Goal: Find specific page/section: Find specific page/section

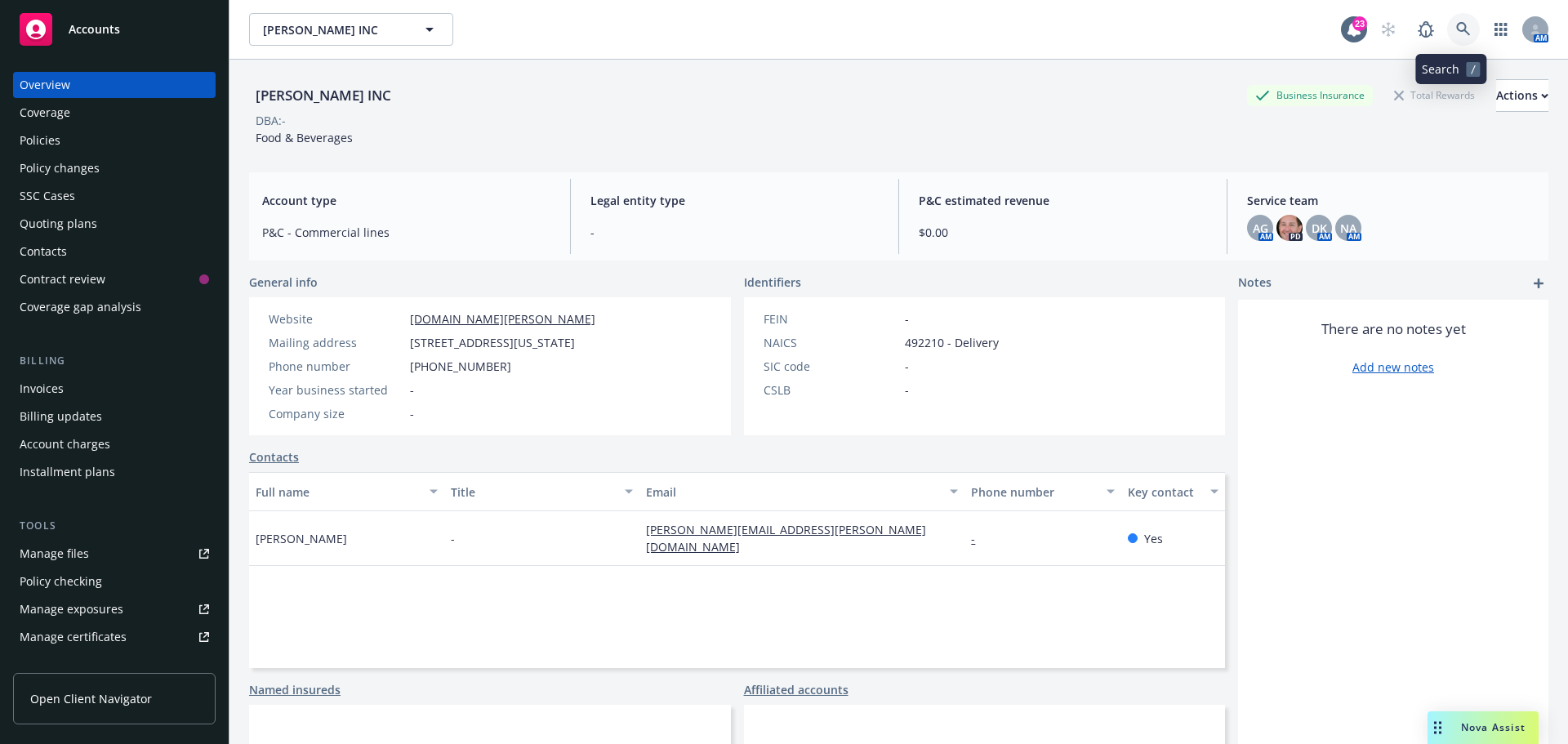
click at [1460, 33] on link at bounding box center [1463, 29] width 33 height 33
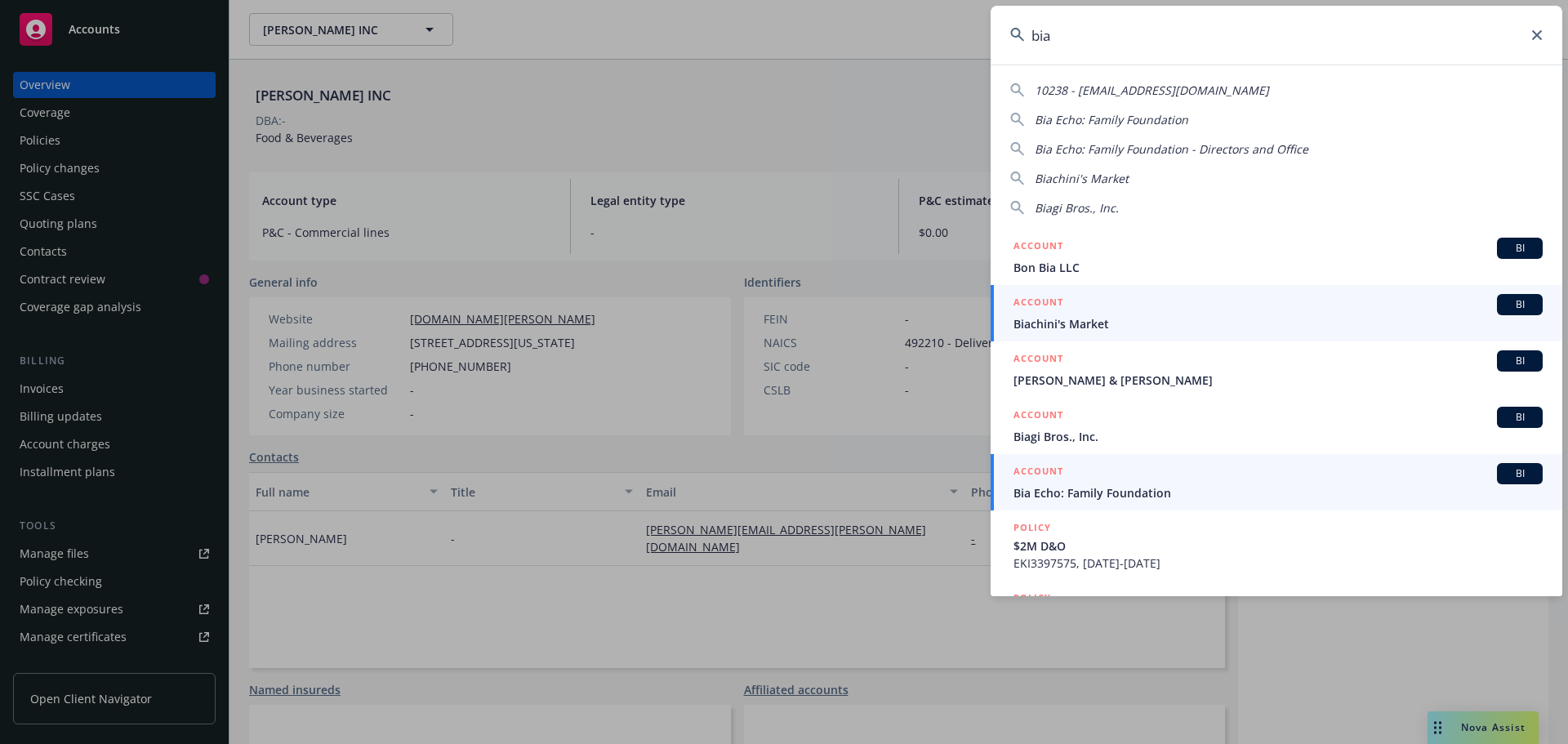
type input "bia"
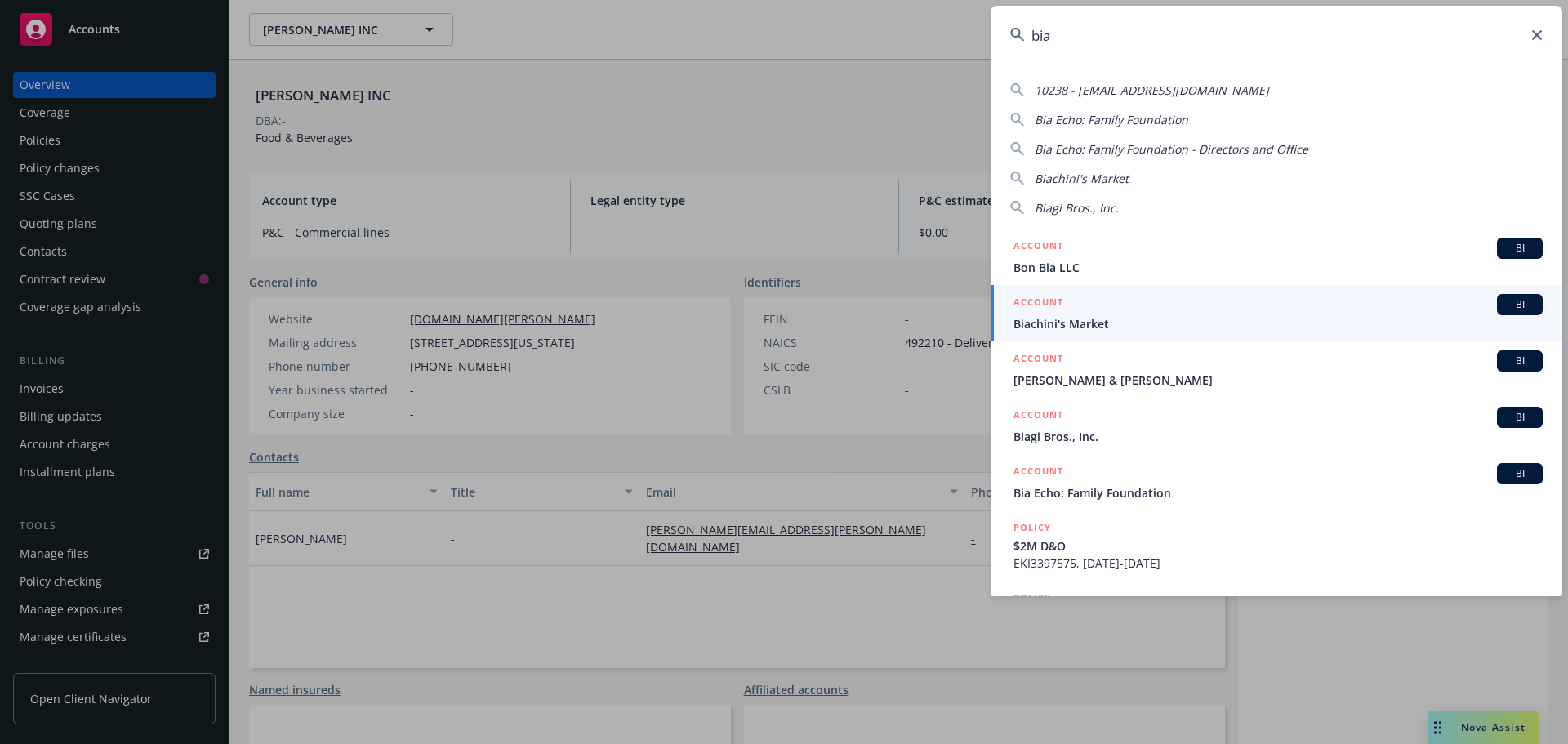
click at [1106, 497] on span "Bia Echo: Family Foundation" at bounding box center [1278, 492] width 529 height 17
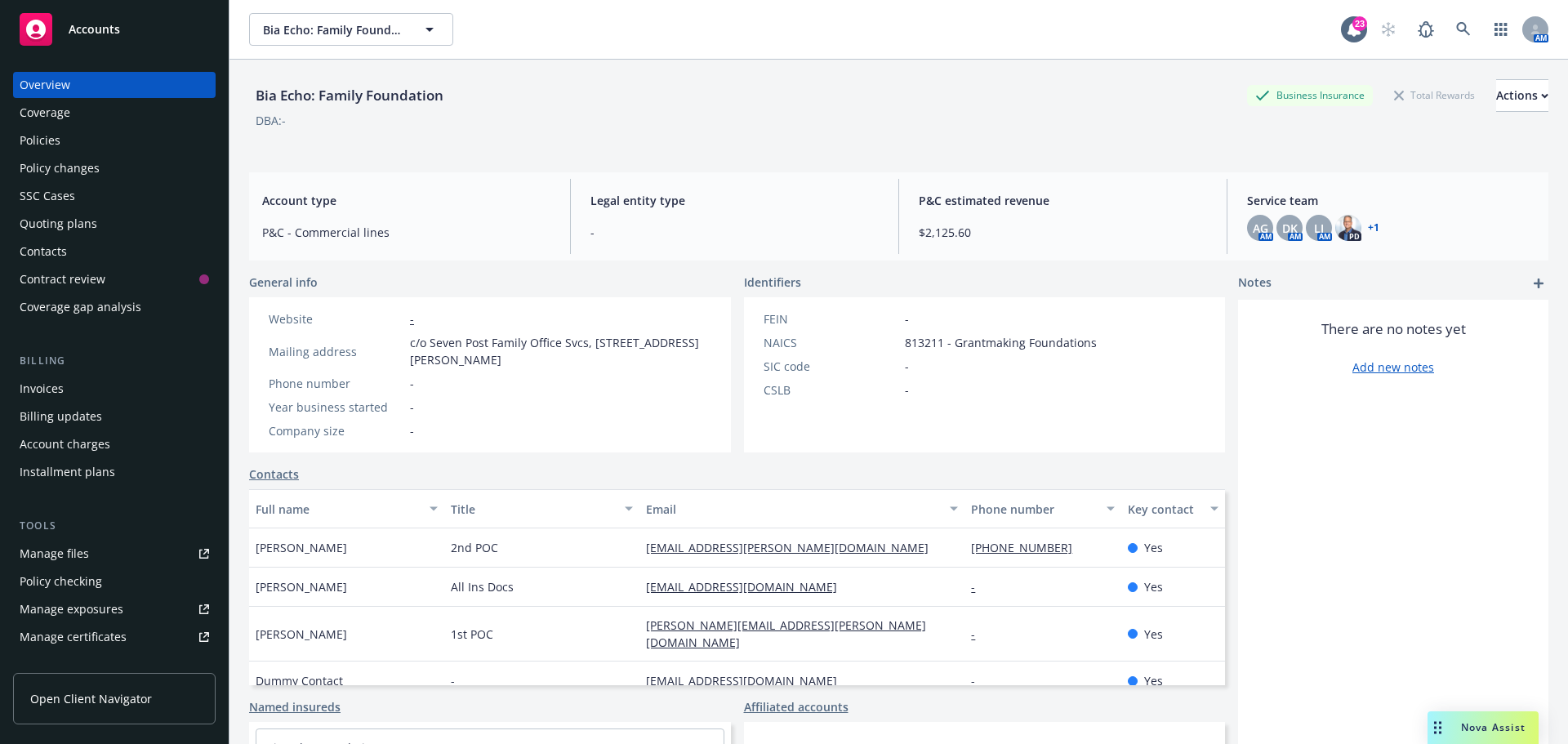
click at [800, 547] on div "[EMAIL_ADDRESS][PERSON_NAME][DOMAIN_NAME]" at bounding box center [802, 547] width 325 height 39
drag, startPoint x: 1293, startPoint y: 443, endPoint x: 1296, endPoint y: 453, distance: 10.4
click at [1293, 443] on div "There are no notes yet Add new notes" at bounding box center [1393, 577] width 310 height 556
